Goal: Transaction & Acquisition: Purchase product/service

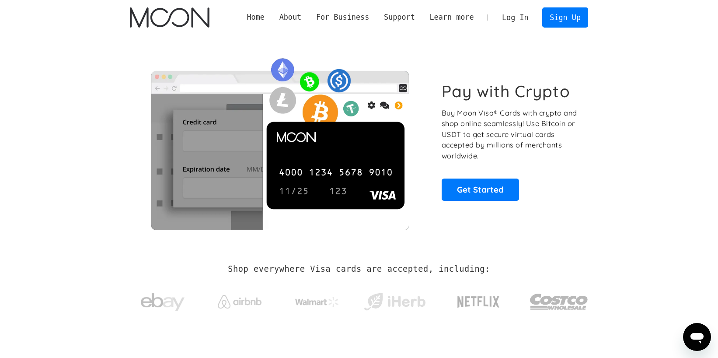
click at [518, 16] on link "Log In" at bounding box center [514, 17] width 41 height 19
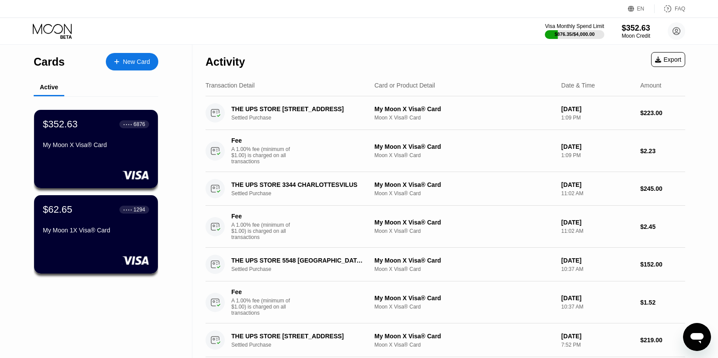
click at [171, 147] on div "Cards New Card Active $352.63 ● ● ● ● 6876 My Moon X Visa® Card $62.65 ● ● ● ● …" at bounding box center [96, 305] width 192 height 523
click at [98, 144] on div "My Moon X Visa® Card" at bounding box center [95, 144] width 107 height 7
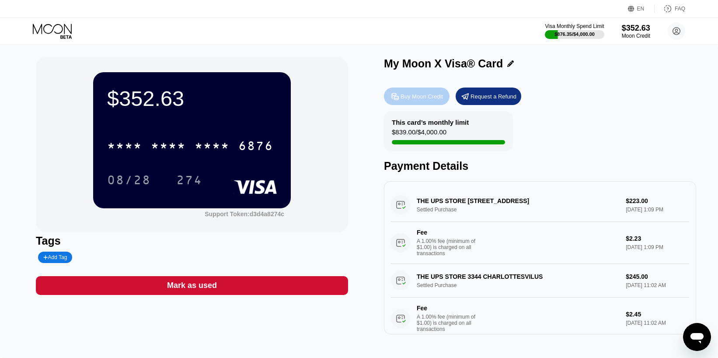
click at [432, 102] on div "Buy Moon Credit" at bounding box center [417, 95] width 66 height 17
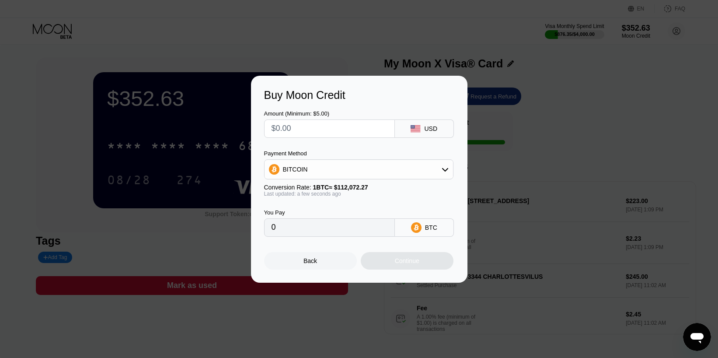
click at [304, 122] on input "text" at bounding box center [329, 128] width 116 height 17
type input "$8"
type input "0.00007139"
type input "$80"
type input "0.00071383"
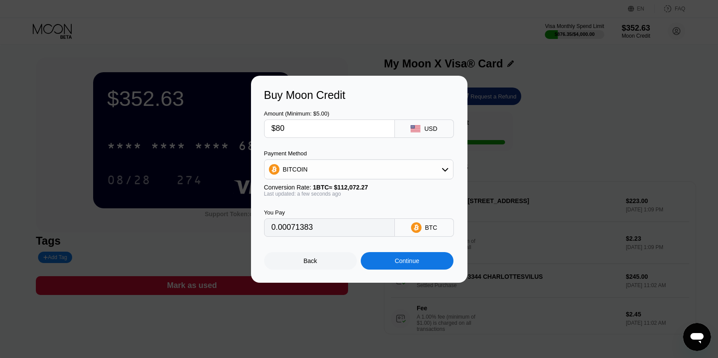
type input "$800"
type input "0.00713826"
drag, startPoint x: 276, startPoint y: 125, endPoint x: 338, endPoint y: 130, distance: 62.7
click at [338, 130] on input "$800" at bounding box center [329, 128] width 116 height 17
type input "$7"
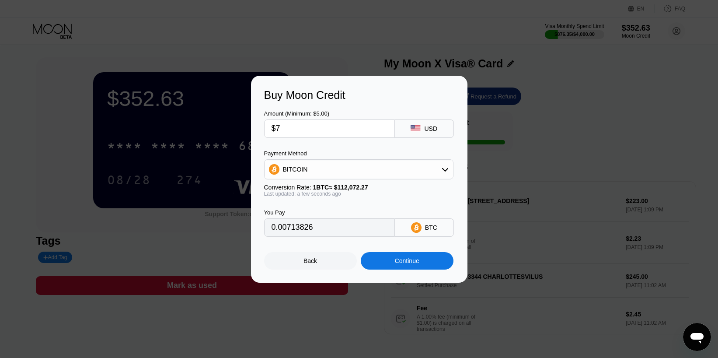
type input "0.00006246"
type input "$70"
type input "0.00062460"
type input "$700"
type input "0.00624597"
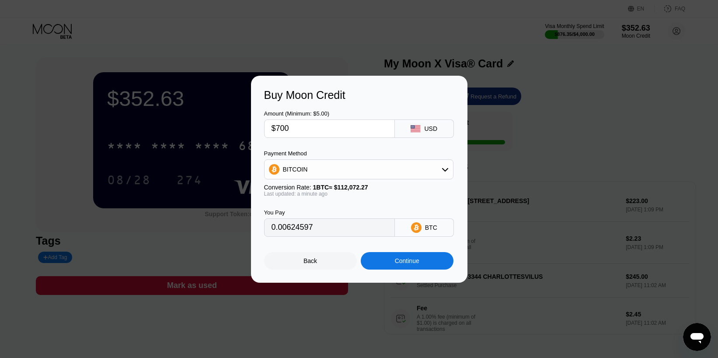
type input "$700"
click at [390, 264] on div "Continue" at bounding box center [407, 260] width 93 height 17
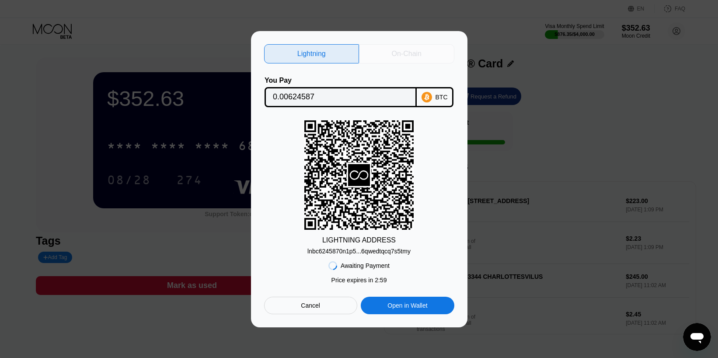
click at [410, 53] on div "On-Chain" at bounding box center [407, 53] width 30 height 9
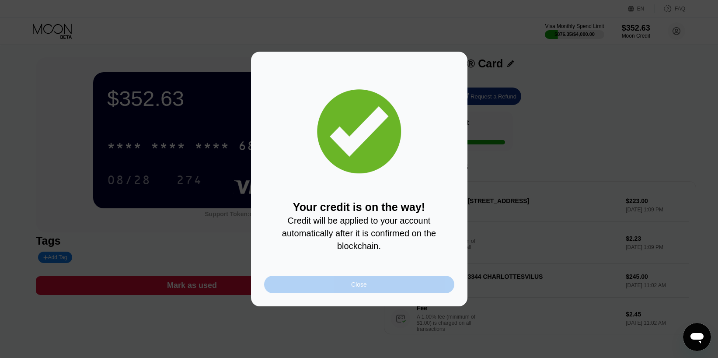
click at [388, 284] on div "Close" at bounding box center [359, 283] width 190 height 17
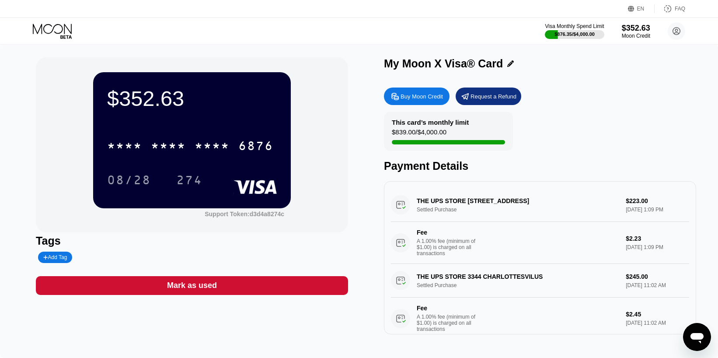
click at [49, 25] on icon at bounding box center [53, 31] width 41 height 15
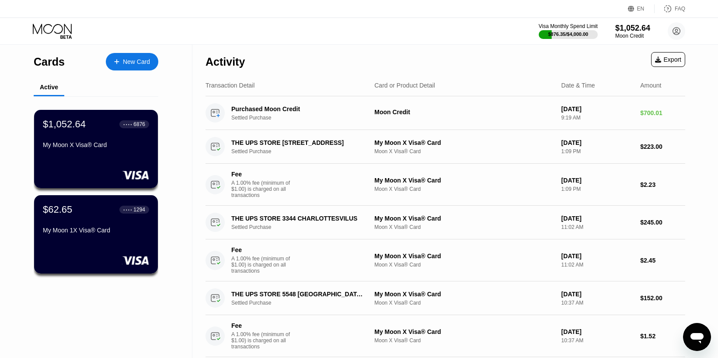
click at [358, 56] on div "Activity Export" at bounding box center [444, 59] width 479 height 31
